Goal: Find specific page/section: Find specific page/section

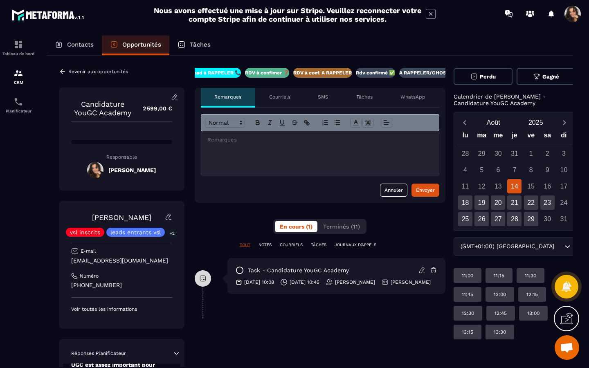
click at [63, 73] on icon at bounding box center [62, 71] width 7 height 7
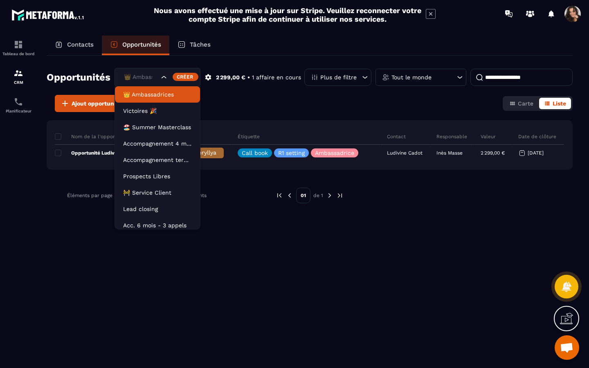
click at [166, 81] on div "👑 Ambassadrices" at bounding box center [158, 77] width 86 height 19
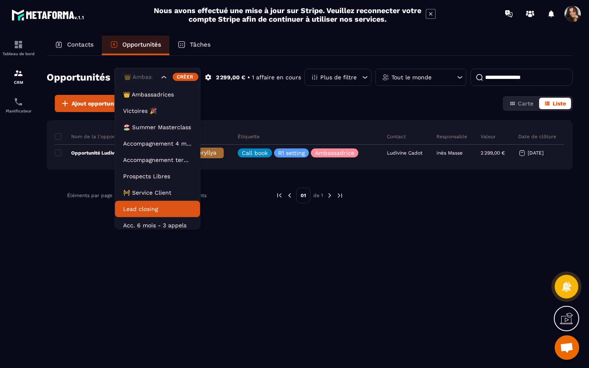
click at [170, 204] on li "Lead closing" at bounding box center [157, 209] width 85 height 16
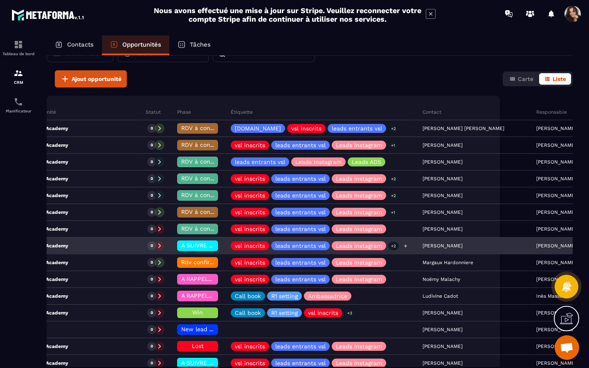
scroll to position [52, 0]
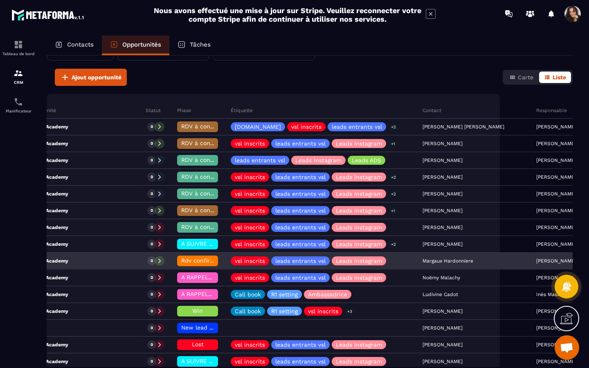
click at [91, 266] on div "Candidature YouGC Academy" at bounding box center [61, 261] width 158 height 16
